Goal: Task Accomplishment & Management: Use online tool/utility

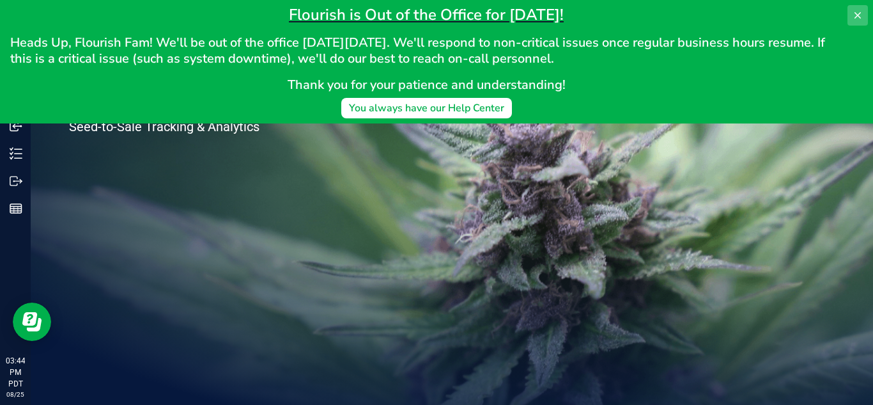
click at [857, 8] on button at bounding box center [858, 15] width 20 height 20
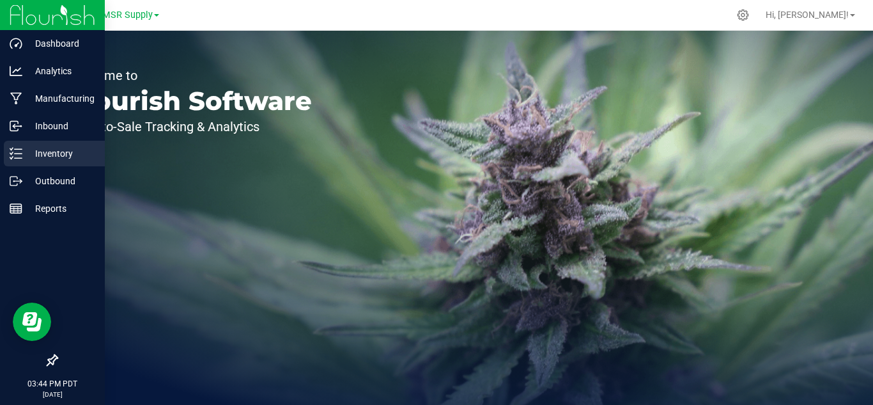
click at [41, 151] on p "Inventory" at bounding box center [60, 153] width 77 height 15
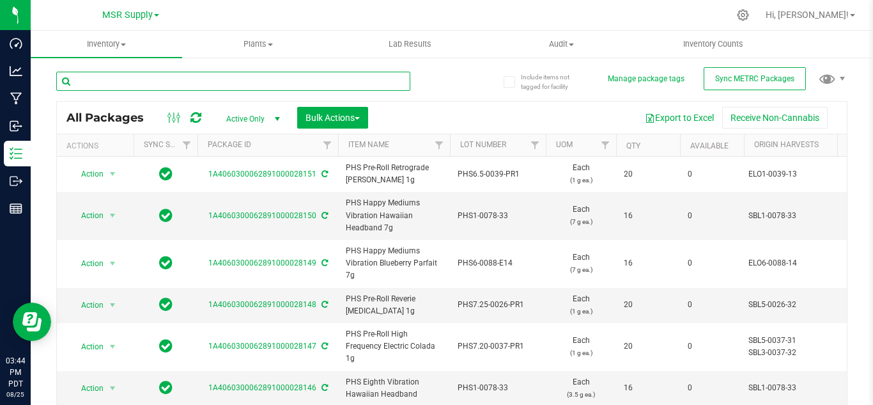
click at [126, 86] on input "text" at bounding box center [233, 81] width 354 height 19
type input "27770"
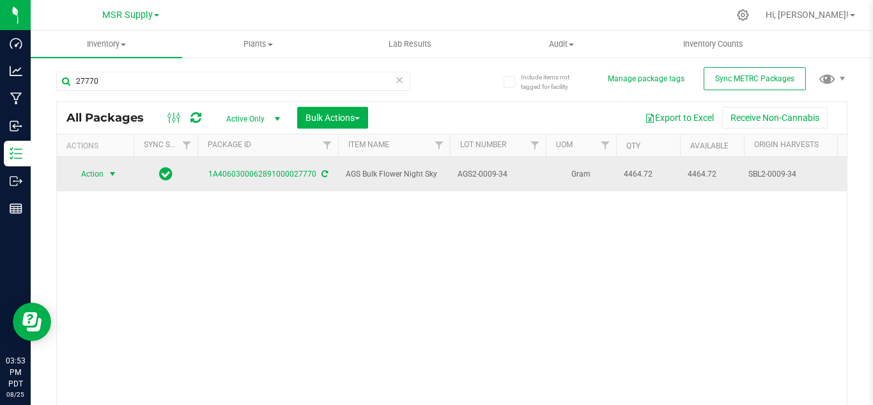
click at [109, 169] on span "select" at bounding box center [112, 174] width 10 height 10
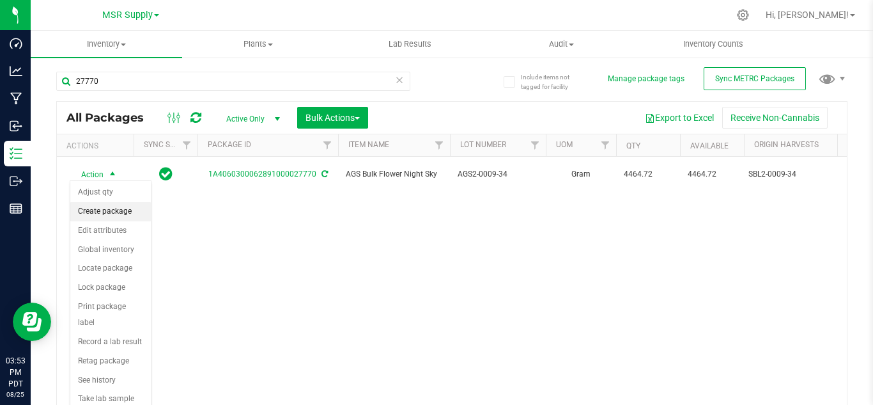
click at [118, 208] on li "Create package" at bounding box center [110, 211] width 81 height 19
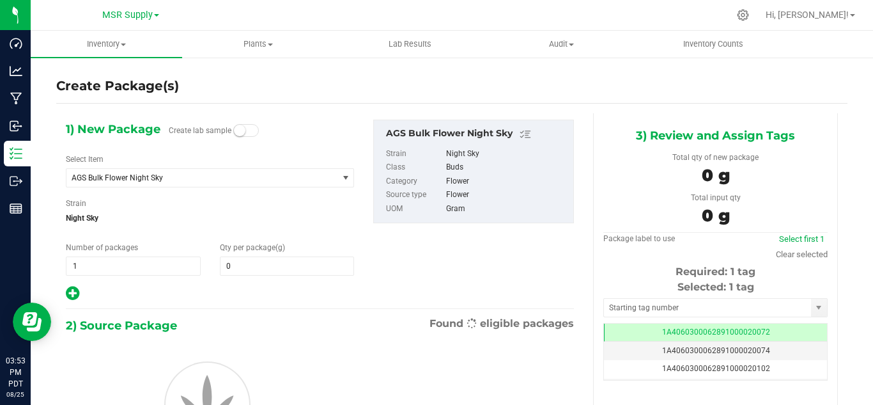
type input "0.0000"
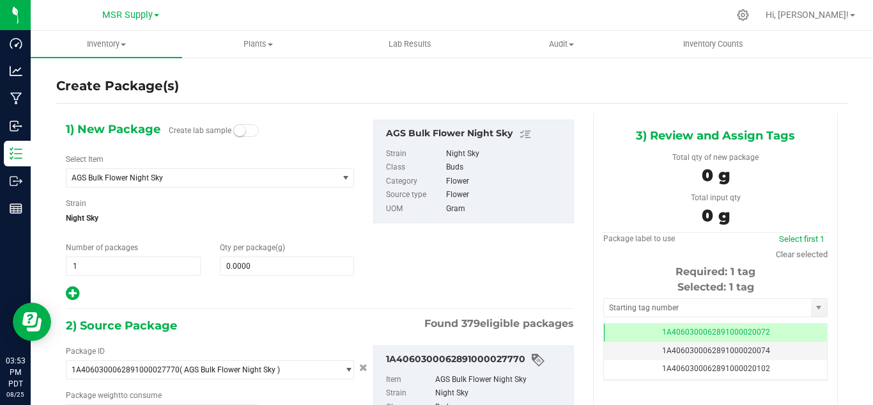
type input "0.0000 g"
click at [187, 175] on span "AGS Bulk Flower Night Sky" at bounding box center [197, 177] width 251 height 9
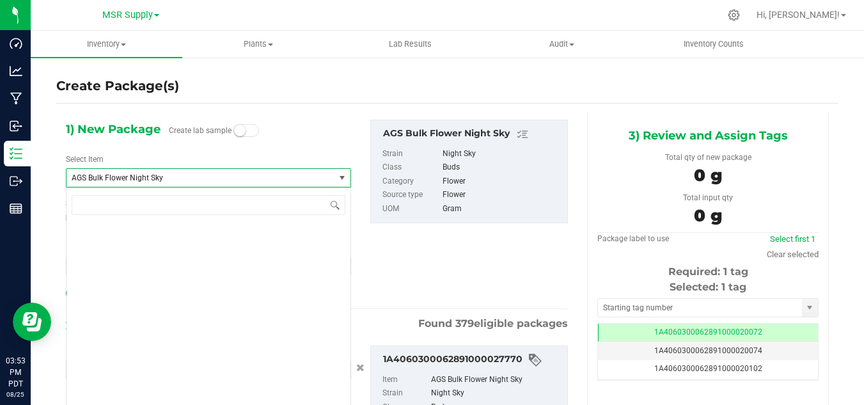
scroll to position [805, 0]
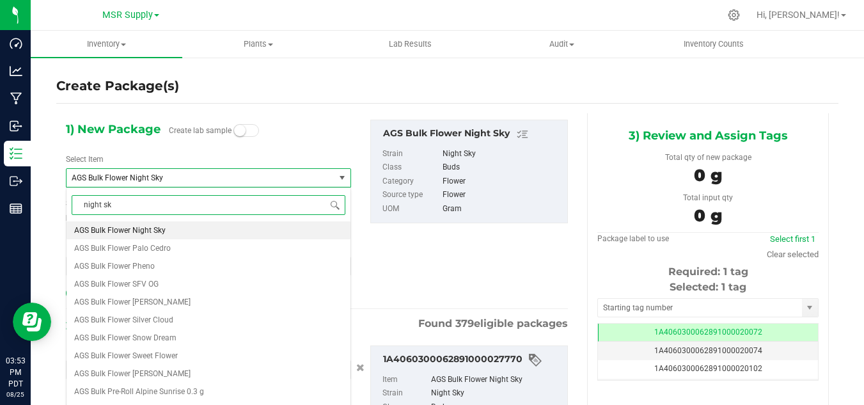
type input "night sky"
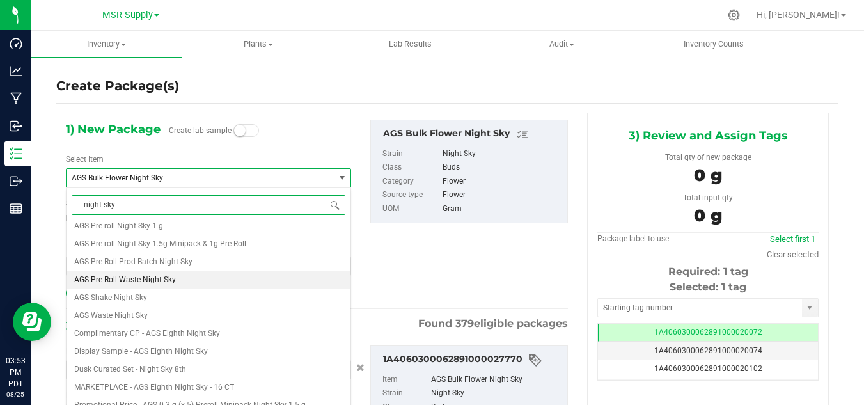
scroll to position [192, 0]
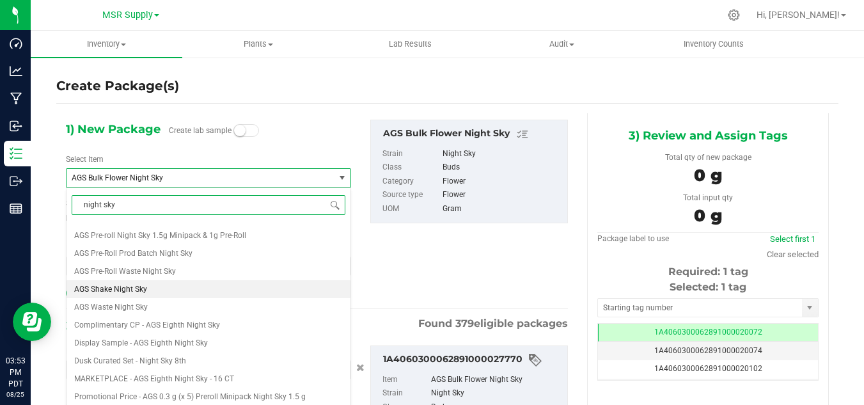
click at [161, 285] on li "AGS Shake Night Sky" at bounding box center [208, 289] width 284 height 18
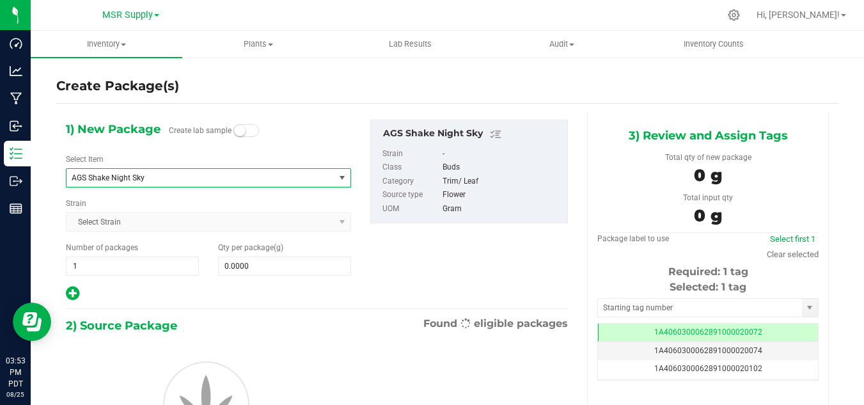
type input "0.0000"
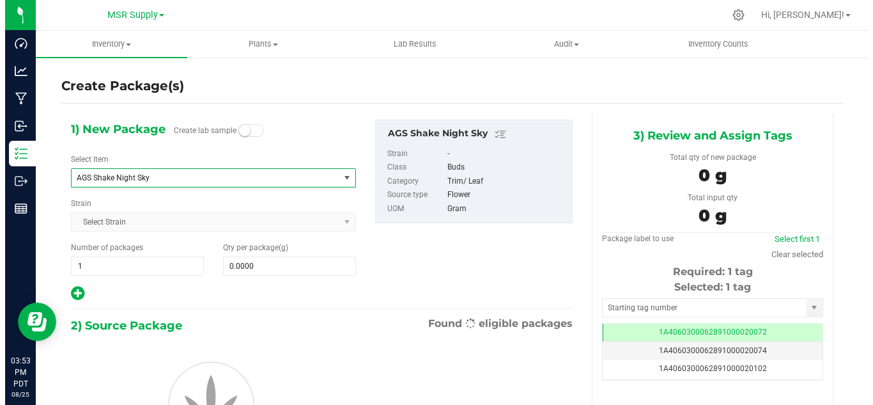
scroll to position [3884, 0]
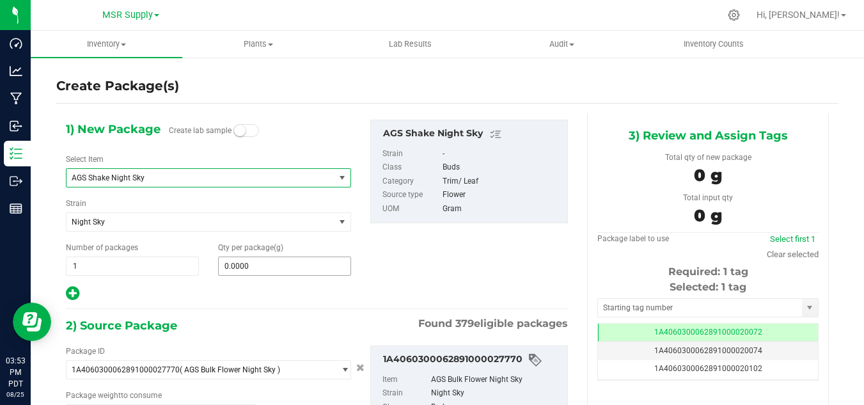
type input "0.0000 g"
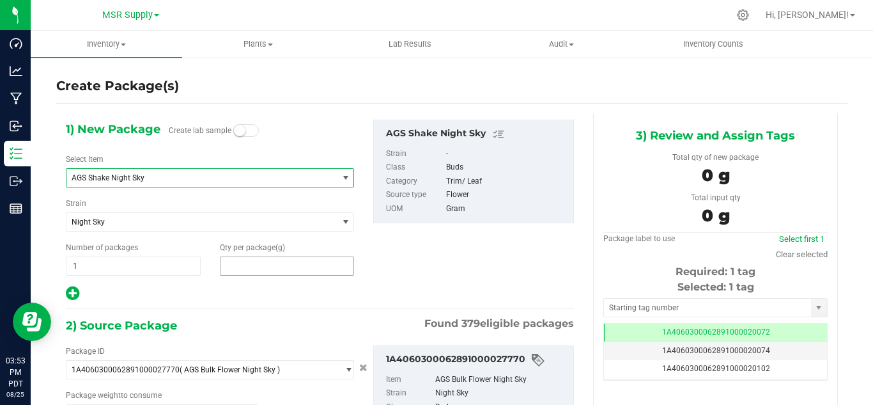
click at [250, 266] on span at bounding box center [287, 265] width 135 height 19
type input "4"
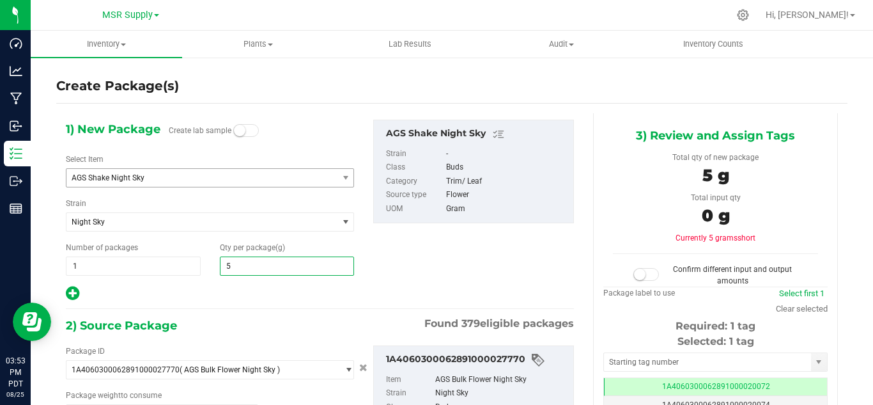
type input "51"
type input "51.0000"
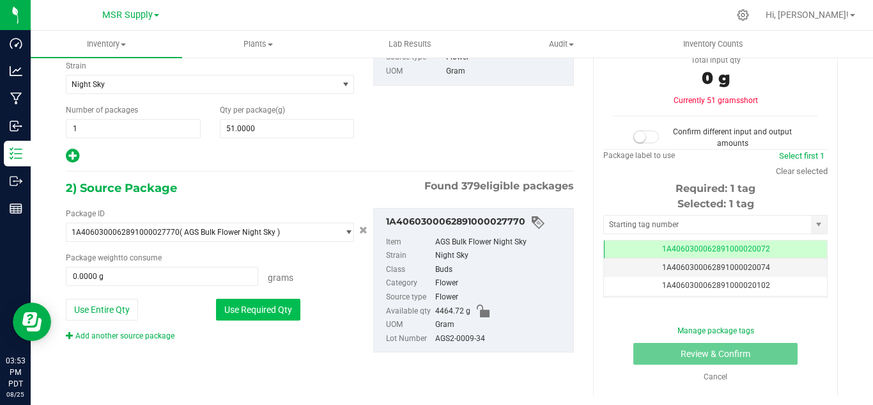
drag, startPoint x: 242, startPoint y: 314, endPoint x: 251, endPoint y: 316, distance: 8.7
click at [244, 315] on button "Use Required Qty" at bounding box center [258, 310] width 84 height 22
type input "51.0000 g"
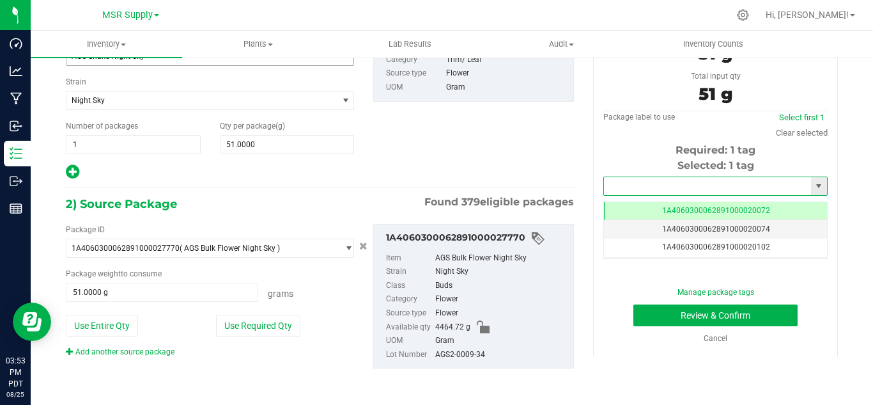
click at [697, 186] on input "text" at bounding box center [707, 186] width 207 height 18
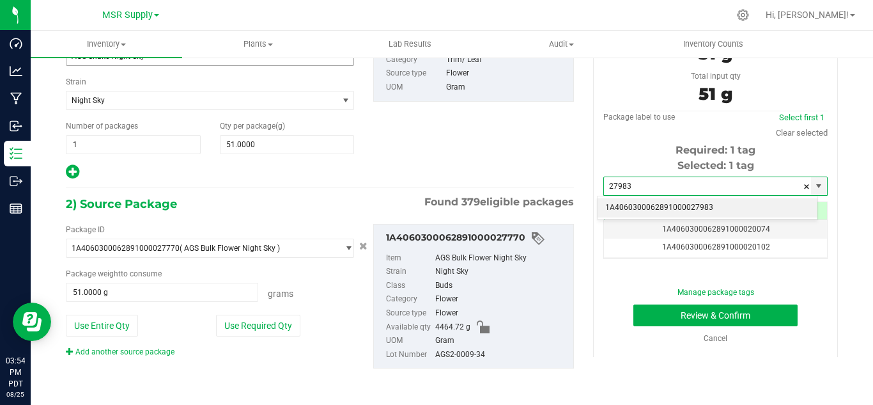
click at [729, 206] on li "1A4060300062891000027983" at bounding box center [708, 207] width 220 height 19
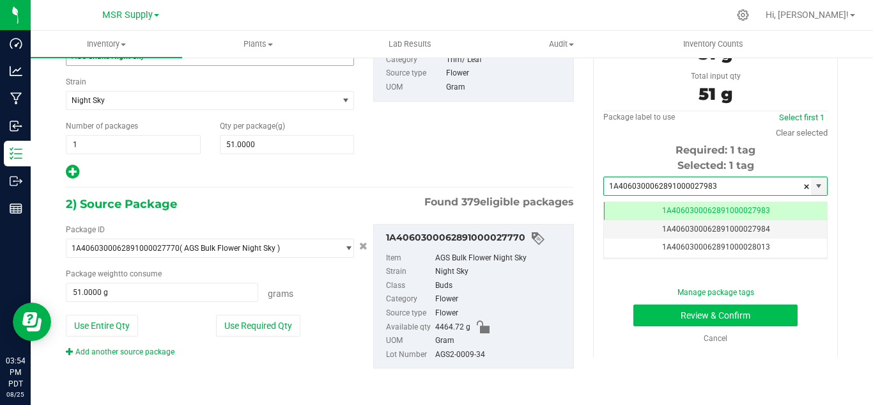
type input "1A4060300062891000027983"
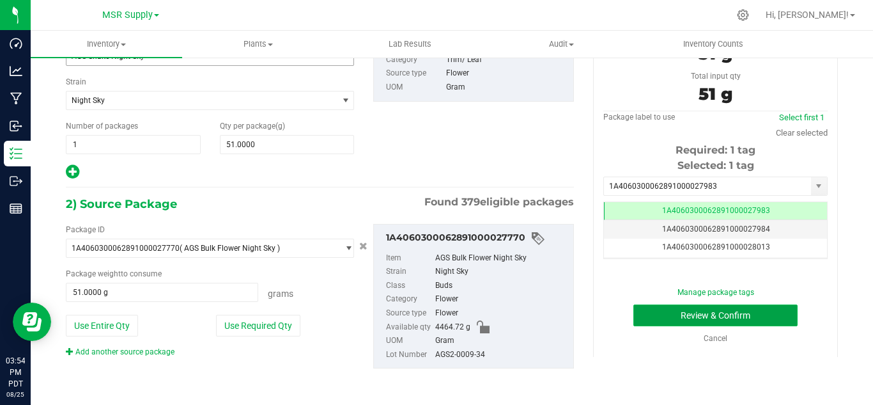
click at [716, 309] on button "Review & Confirm" at bounding box center [716, 315] width 164 height 22
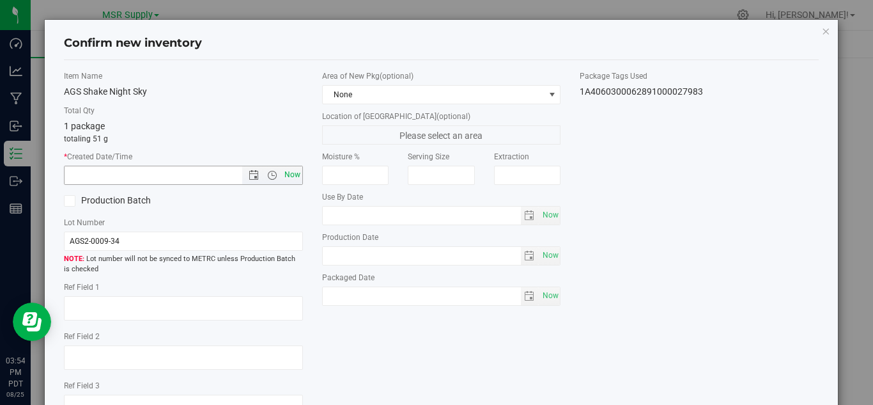
click at [286, 166] on span "Now" at bounding box center [292, 175] width 22 height 19
type input "[DATE] 3:54 PM"
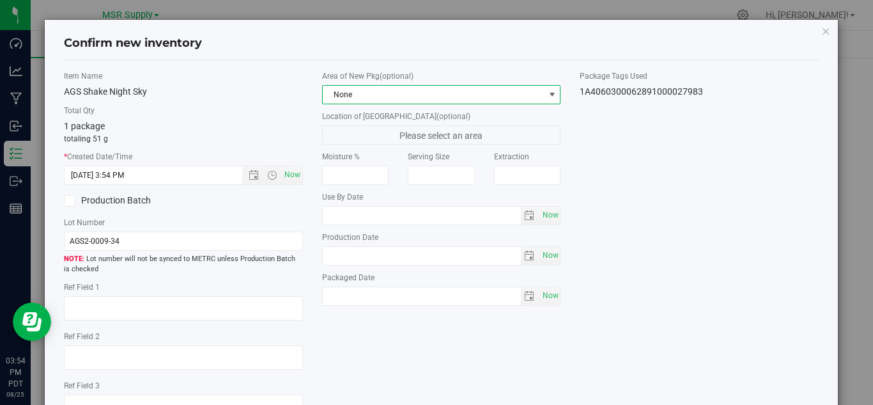
click at [501, 99] on span "None" at bounding box center [434, 95] width 222 height 18
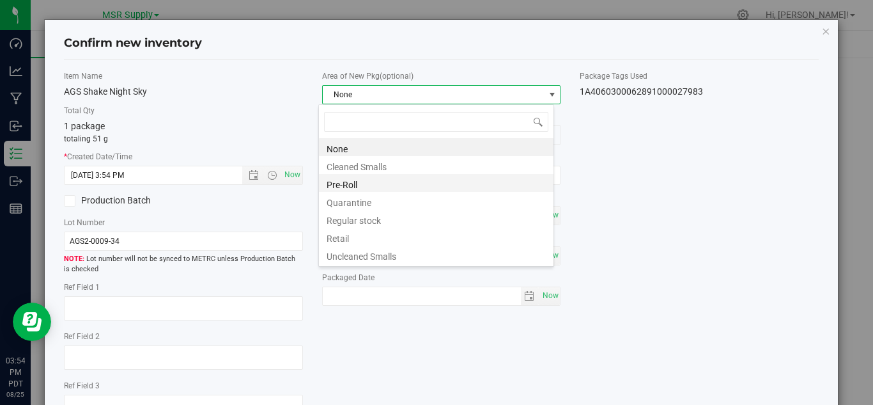
click at [348, 184] on li "Pre-Roll" at bounding box center [436, 183] width 235 height 18
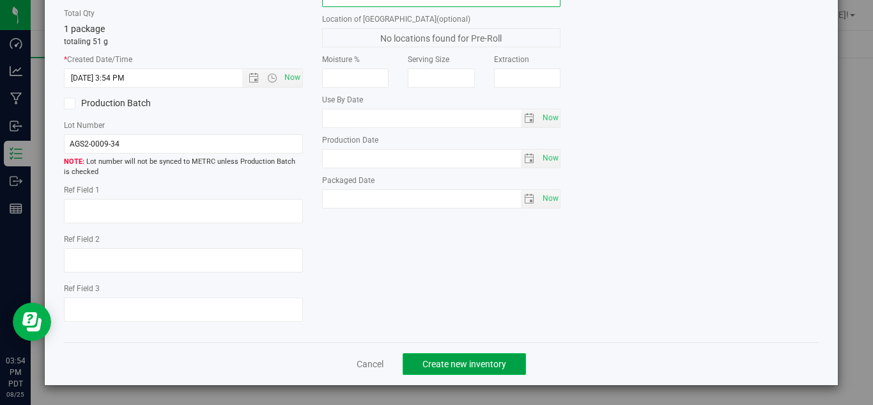
click at [512, 362] on button "Create new inventory" at bounding box center [464, 364] width 123 height 22
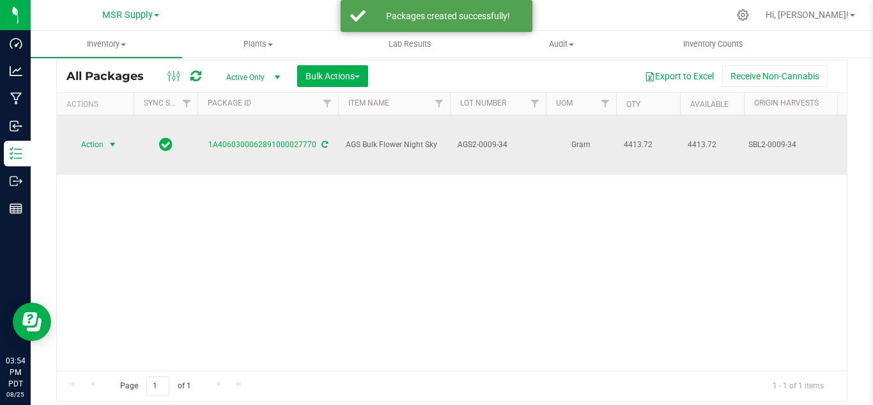
click at [118, 139] on span "select" at bounding box center [112, 144] width 10 height 10
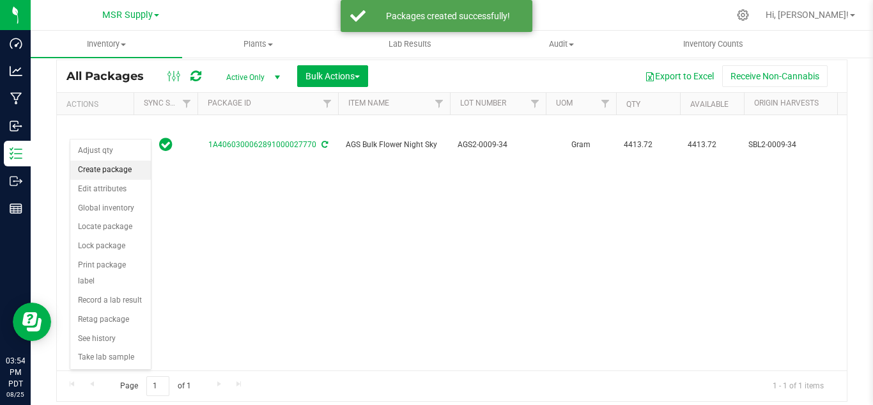
click at [114, 172] on li "Create package" at bounding box center [110, 169] width 81 height 19
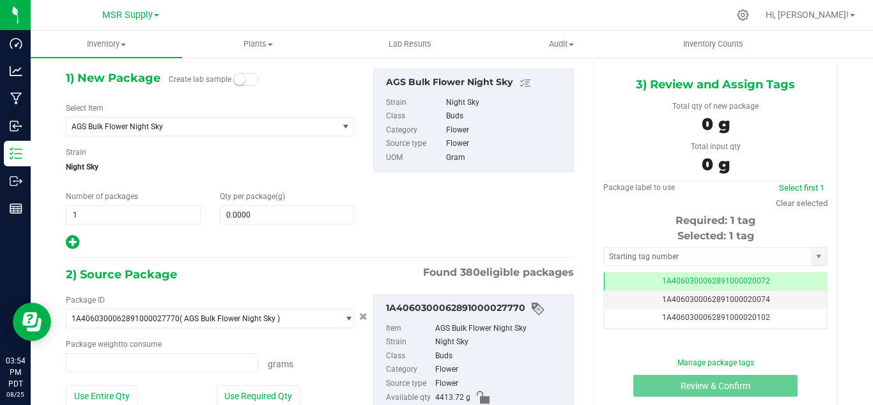
type input "0.0000 g"
click at [230, 122] on span "AGS Bulk Flower Night Sky" at bounding box center [197, 126] width 251 height 9
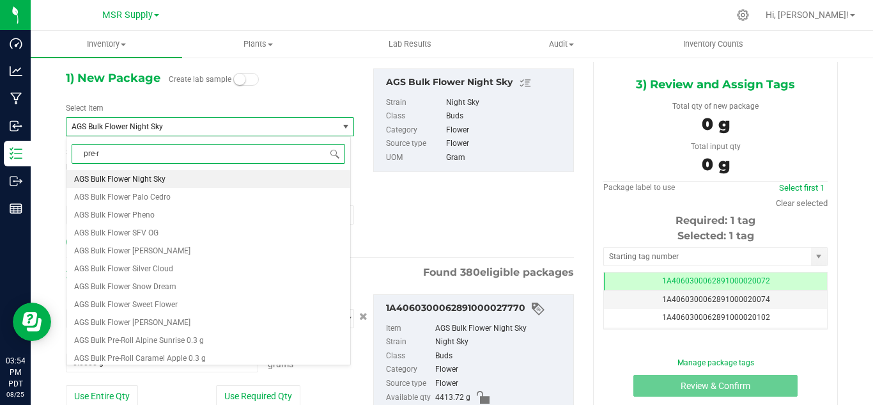
type input "pre-ro"
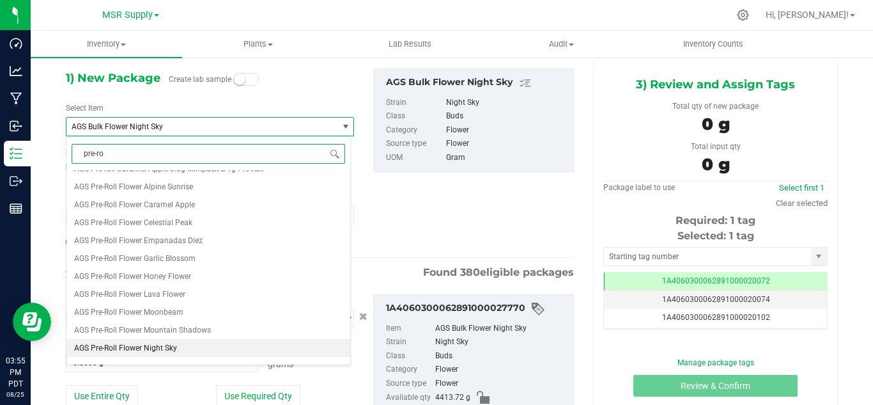
click at [155, 343] on span "AGS Pre-Roll Flower Night Sky" at bounding box center [125, 347] width 103 height 9
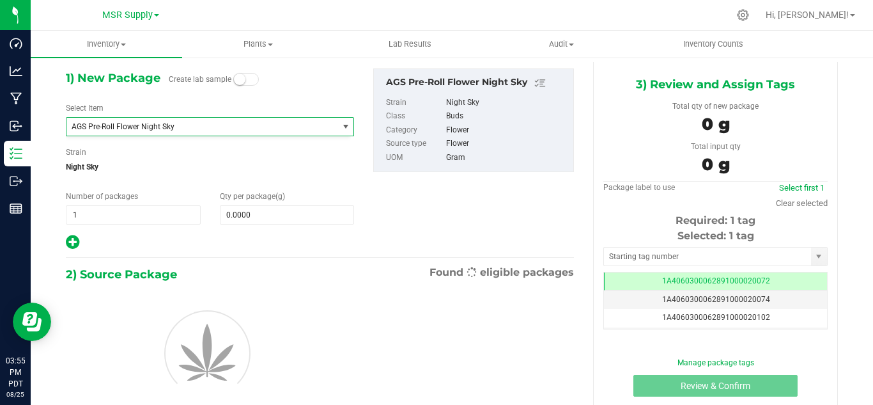
type input "0.0000"
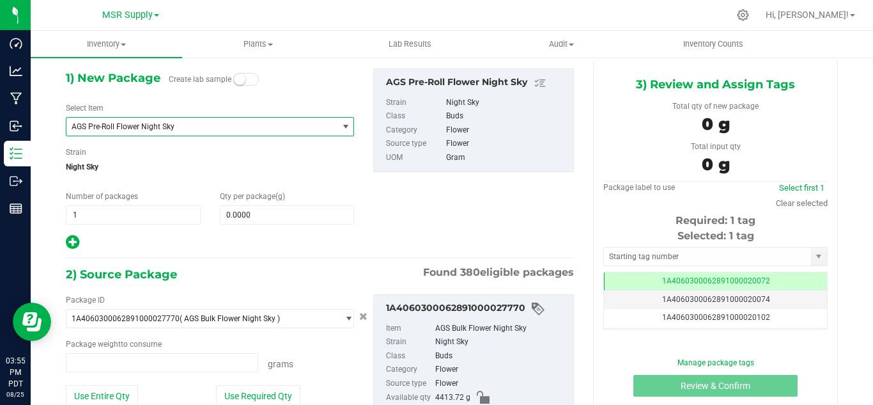
type input "0.0000 g"
click at [284, 219] on span at bounding box center [287, 214] width 135 height 19
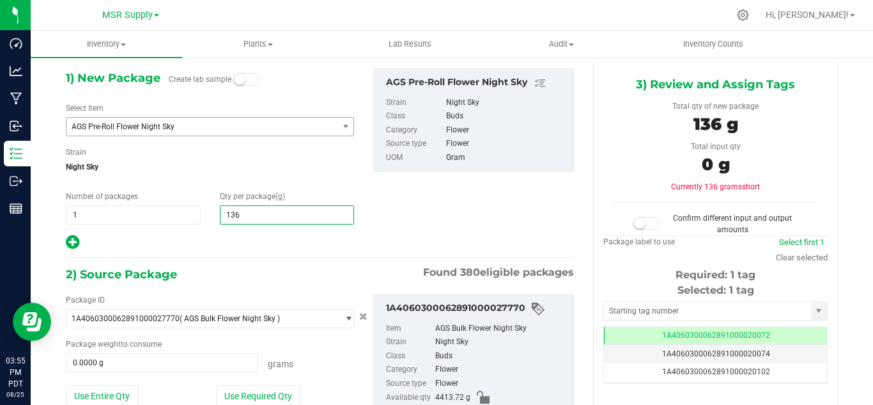
type input "1361"
type input "1,361.0000"
click at [264, 394] on button "Use Required Qty" at bounding box center [258, 396] width 84 height 22
type input "1361.0000 g"
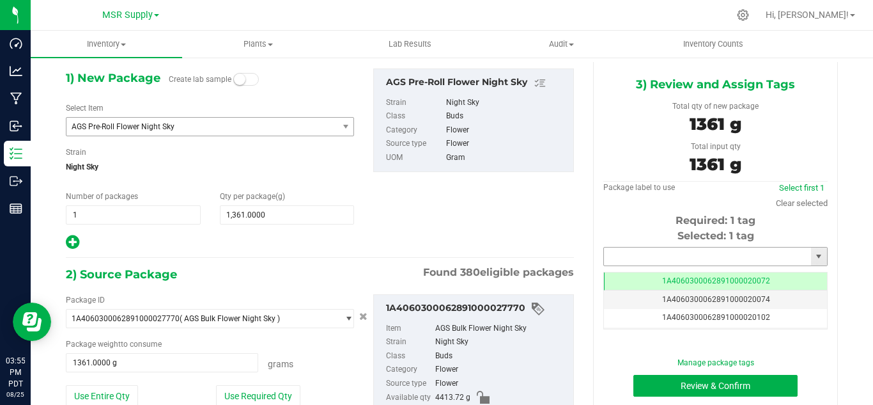
click at [648, 258] on input "text" at bounding box center [707, 256] width 207 height 18
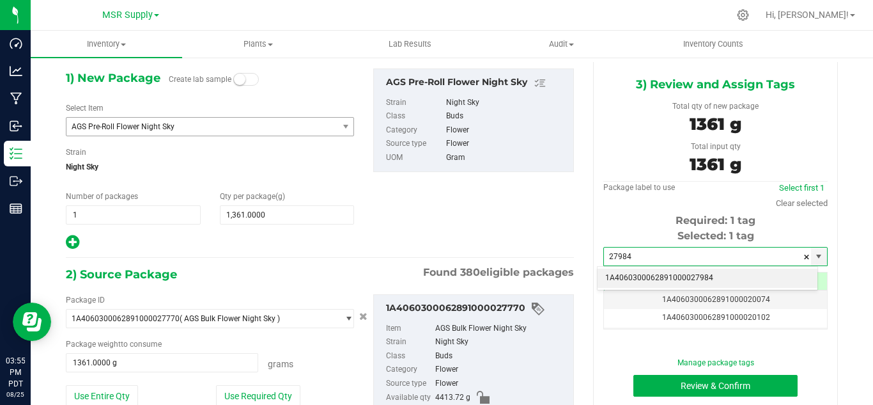
click at [689, 274] on li "1A4060300062891000027984" at bounding box center [708, 277] width 220 height 19
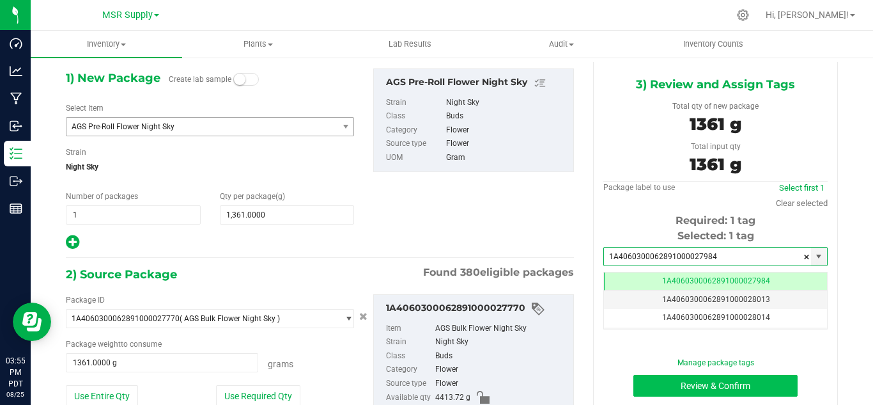
type input "1A4060300062891000027984"
click at [735, 378] on button "Review & Confirm" at bounding box center [716, 386] width 164 height 22
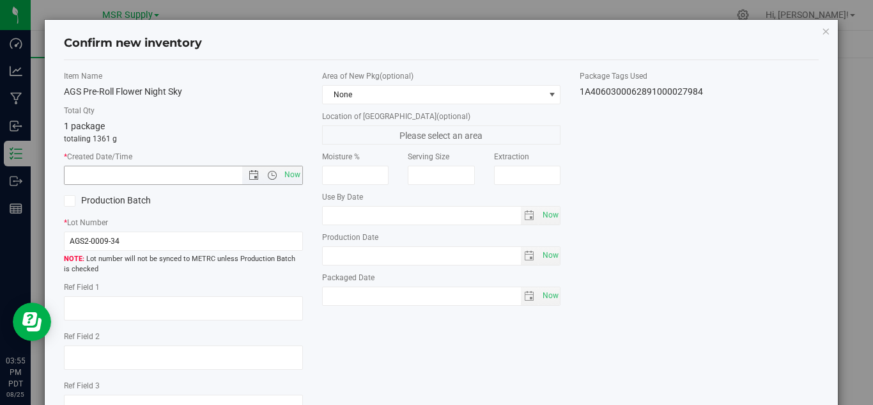
drag, startPoint x: 291, startPoint y: 178, endPoint x: 385, endPoint y: 106, distance: 118.1
click at [295, 173] on span "Now" at bounding box center [292, 175] width 22 height 19
type input "[DATE] 3:55 PM"
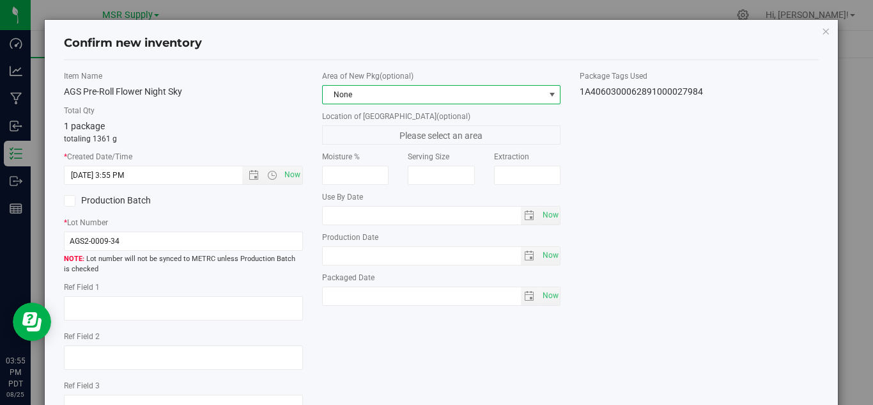
click at [401, 97] on span "None" at bounding box center [434, 95] width 222 height 18
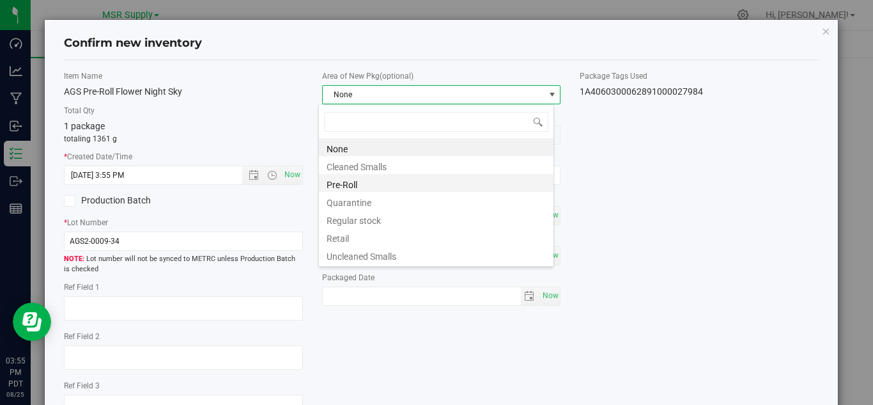
drag, startPoint x: 348, startPoint y: 182, endPoint x: 391, endPoint y: 242, distance: 73.3
click at [350, 181] on li "Pre-Roll" at bounding box center [436, 183] width 235 height 18
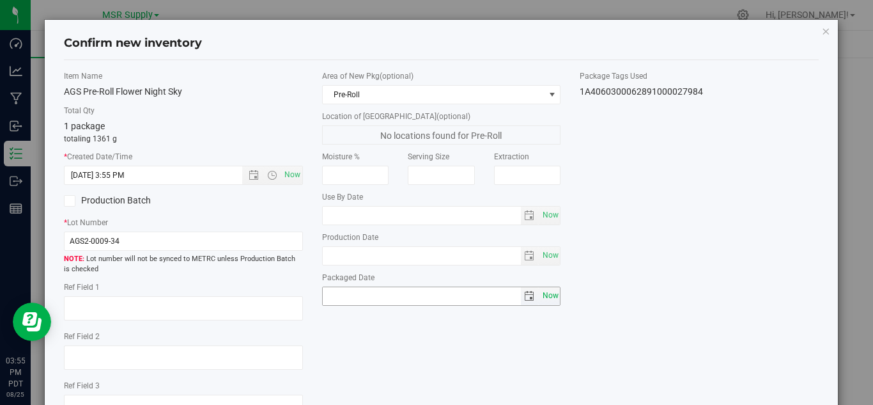
click at [550, 291] on span "Now" at bounding box center [551, 295] width 22 height 19
type input "[DATE]"
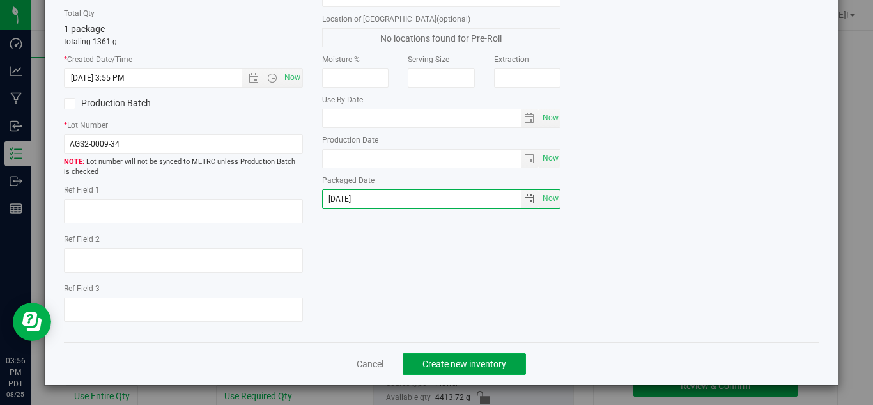
drag, startPoint x: 481, startPoint y: 364, endPoint x: 515, endPoint y: 345, distance: 38.9
click at [481, 364] on span "Create new inventory" at bounding box center [465, 364] width 84 height 10
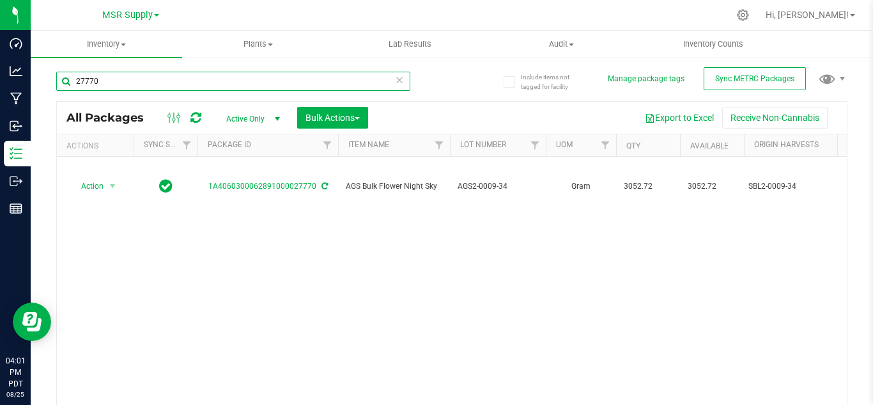
drag, startPoint x: 163, startPoint y: 79, endPoint x: 68, endPoint y: 76, distance: 95.3
click at [68, 76] on input "27770" at bounding box center [233, 81] width 354 height 19
click at [97, 55] on uib-tab-heading "Inventory All packages All inventory Waste log Create inventory" at bounding box center [107, 44] width 152 height 27
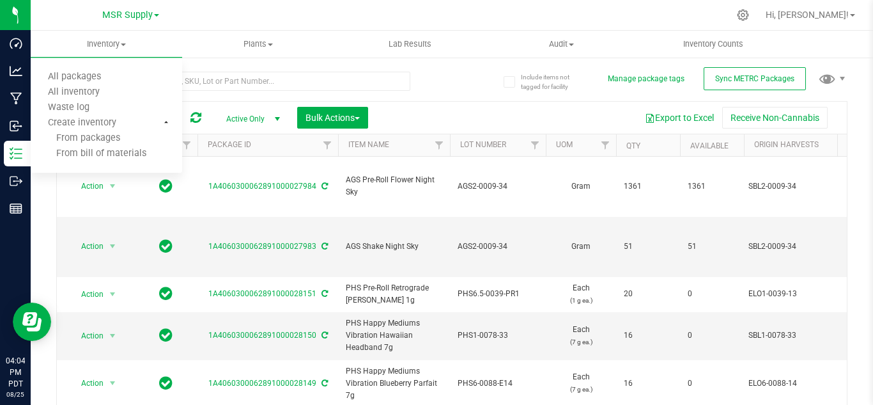
click at [460, 98] on div "All Packages Active Only Active Only Lab Samples Locked All External Internal B…" at bounding box center [451, 251] width 791 height 384
